Goal: Information Seeking & Learning: Check status

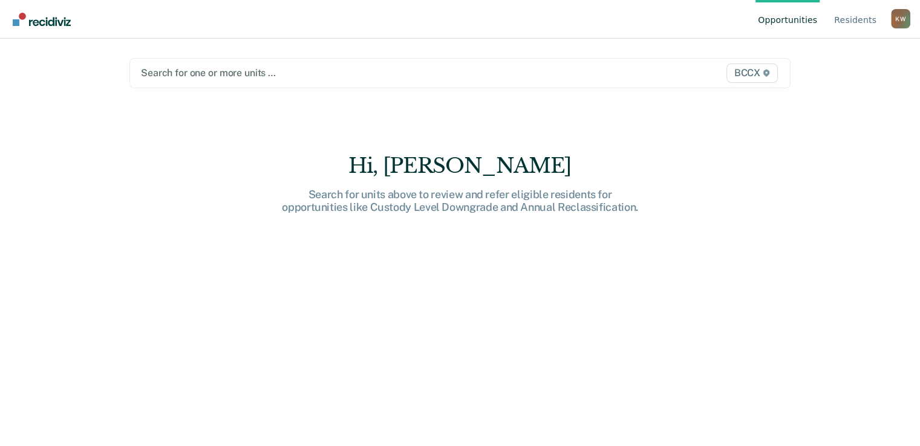
click at [169, 78] on div at bounding box center [364, 73] width 446 height 14
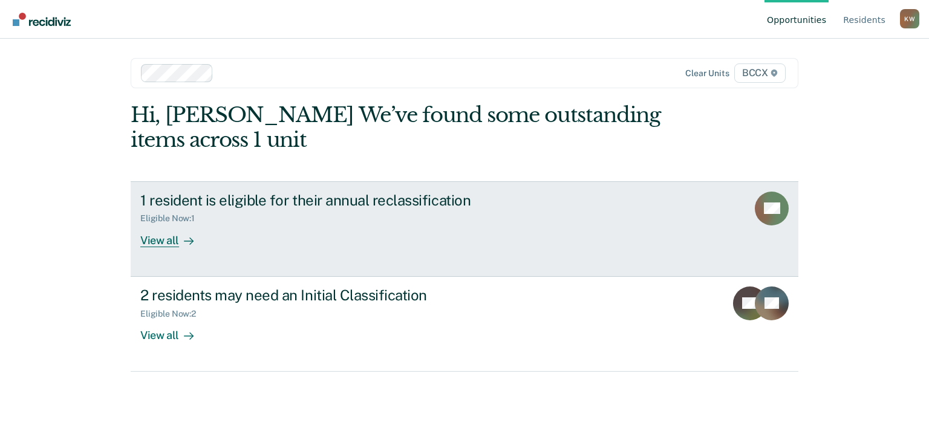
click at [170, 239] on div "View all" at bounding box center [174, 236] width 68 height 24
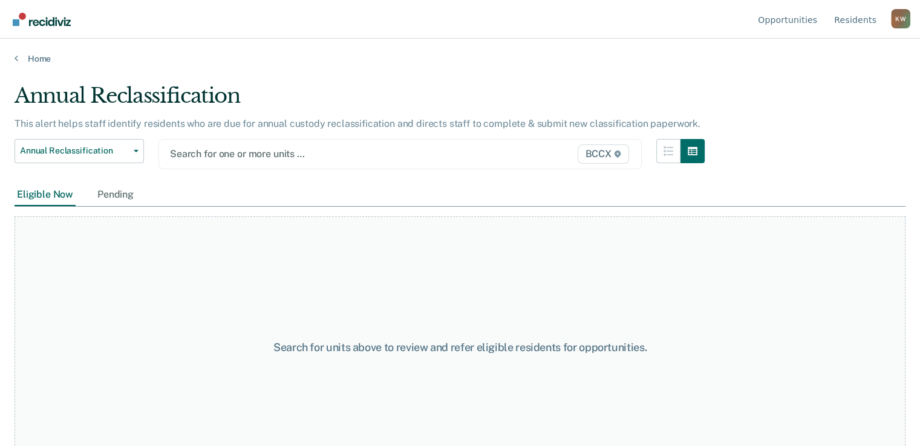
click at [229, 153] on div at bounding box center [330, 154] width 321 height 14
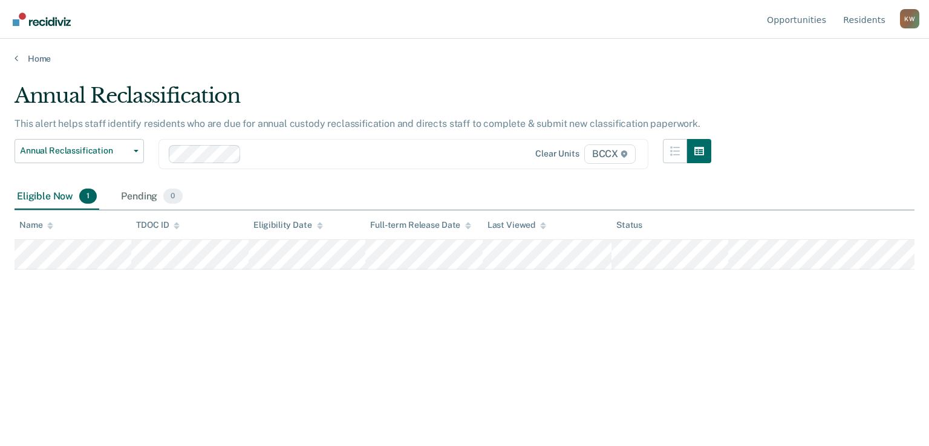
click at [223, 316] on div "Annual Reclassification This alert helps staff identify residents who are due f…" at bounding box center [465, 219] width 900 height 272
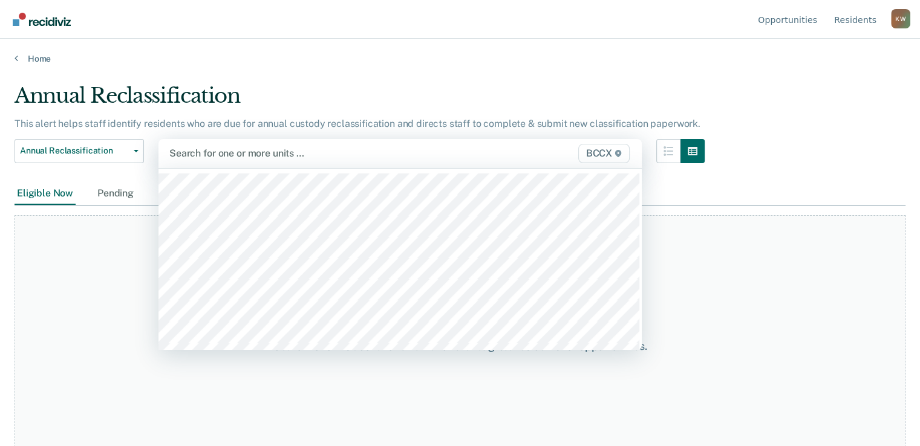
click at [209, 151] on div at bounding box center [330, 153] width 322 height 14
drag, startPoint x: 238, startPoint y: 162, endPoint x: 230, endPoint y: 154, distance: 11.1
click at [230, 154] on div at bounding box center [330, 153] width 322 height 14
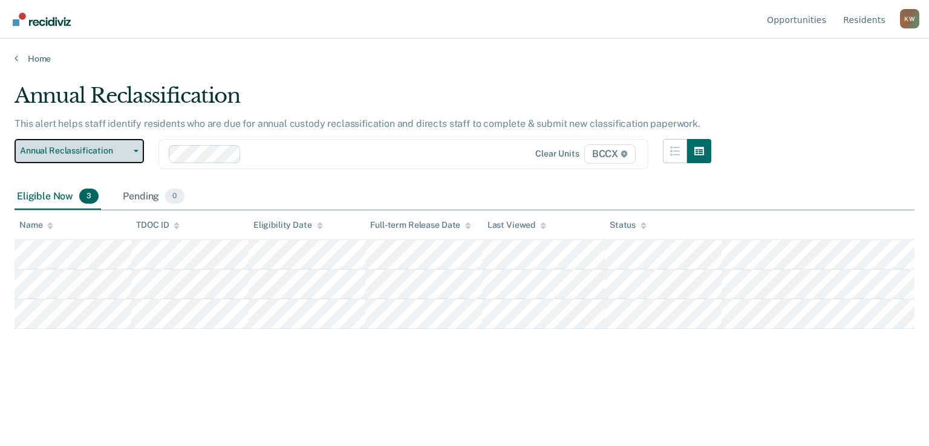
click at [134, 152] on button "Annual Reclassification" at bounding box center [79, 151] width 129 height 24
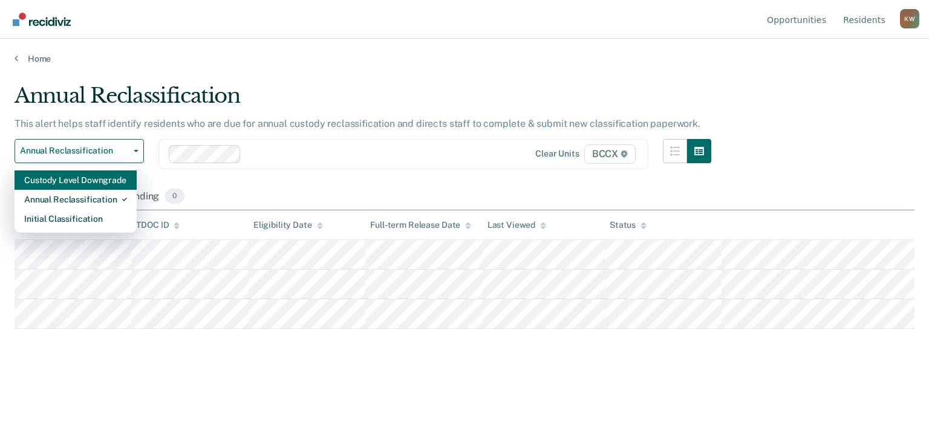
click at [118, 177] on div "Custody Level Downgrade" at bounding box center [75, 180] width 103 height 19
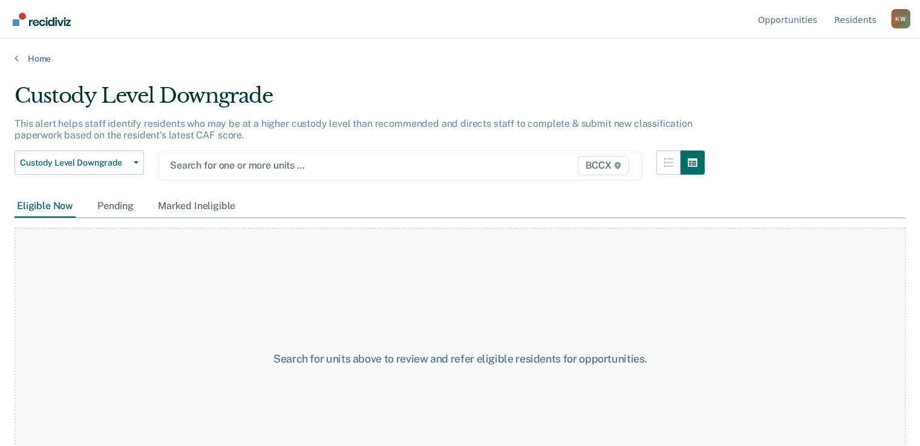
click at [232, 164] on div at bounding box center [330, 165] width 321 height 14
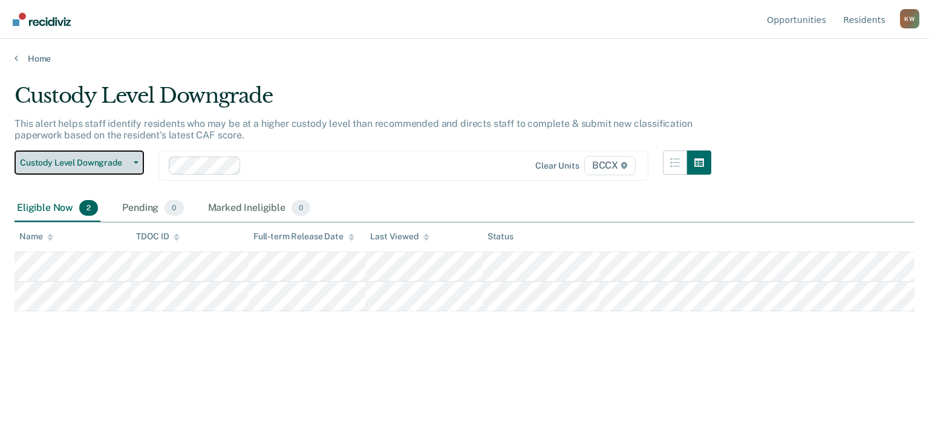
click at [134, 164] on button "Custody Level Downgrade" at bounding box center [79, 163] width 129 height 24
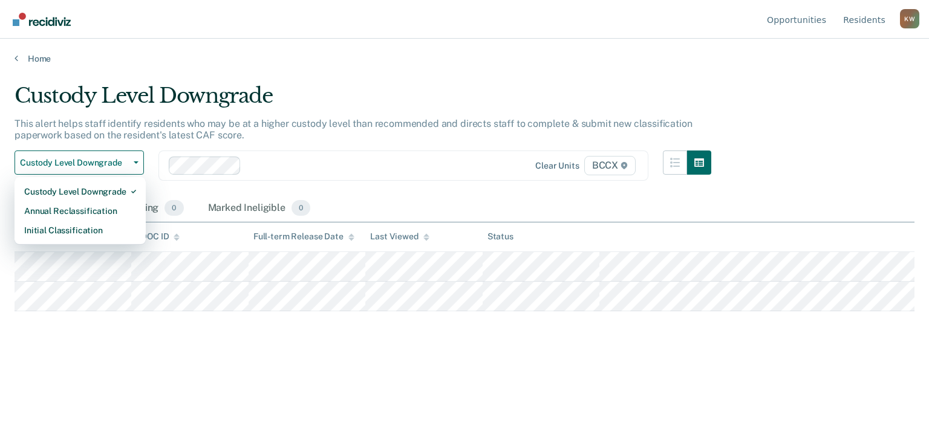
click at [259, 155] on div "Clear units BCCX" at bounding box center [403, 166] width 490 height 30
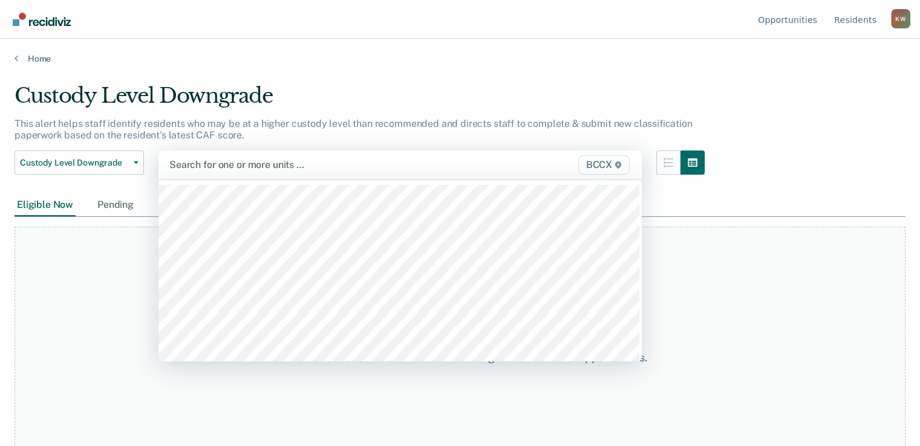
click at [227, 163] on div at bounding box center [330, 165] width 322 height 14
